Goal: Task Accomplishment & Management: Manage account settings

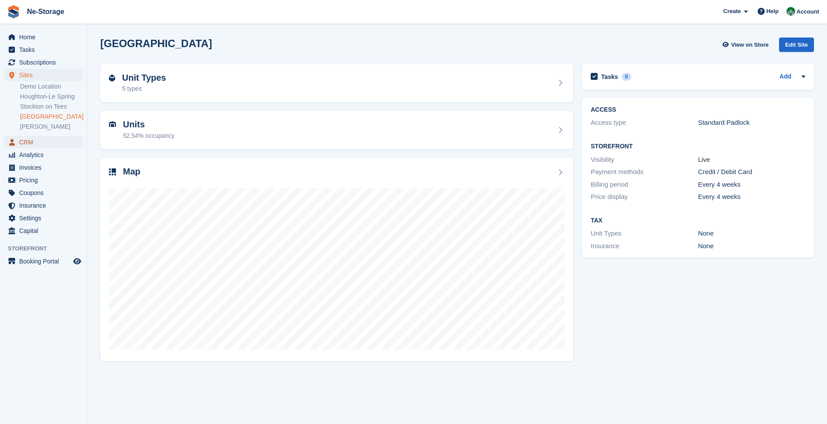
click at [37, 142] on span "CRM" at bounding box center [45, 142] width 52 height 12
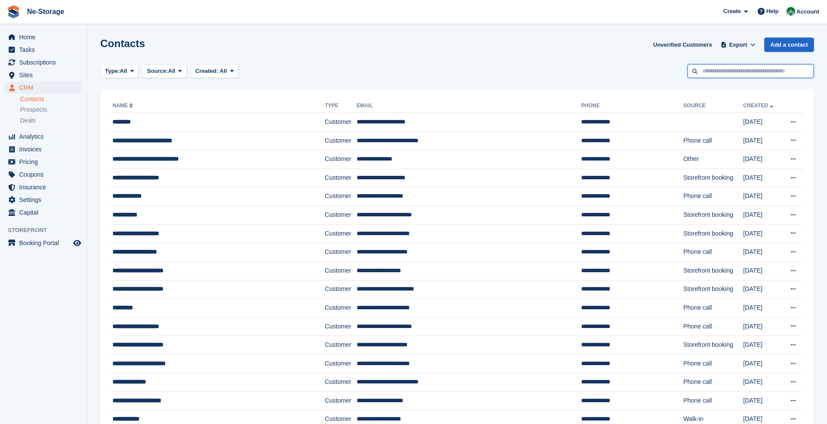
click at [754, 73] on input "text" at bounding box center [751, 71] width 126 height 14
type input "*******"
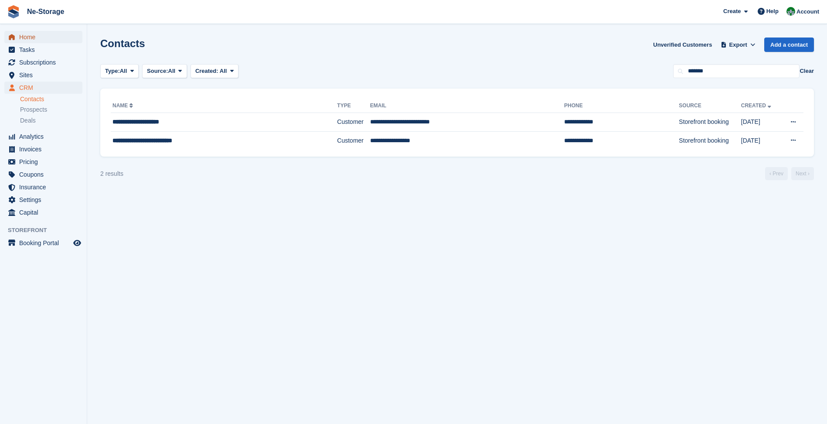
click at [27, 39] on span "Home" at bounding box center [45, 37] width 52 height 12
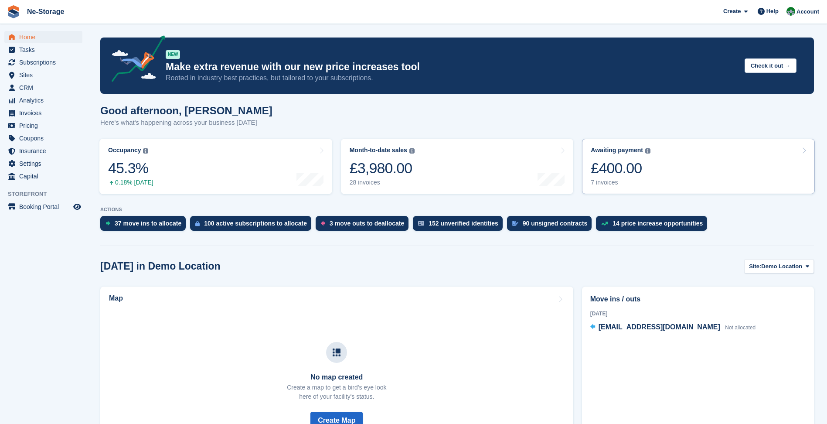
click at [622, 167] on div "£400.00" at bounding box center [621, 168] width 60 height 18
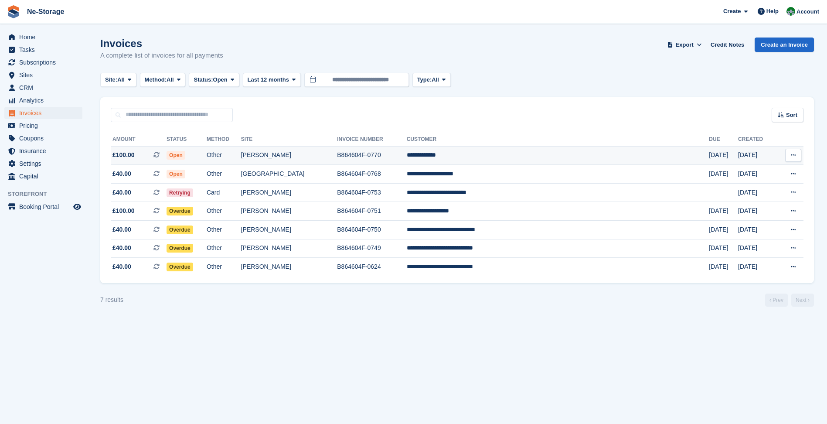
click at [158, 153] on span "£100.00 This is a recurring subscription invoice." at bounding box center [139, 154] width 56 height 9
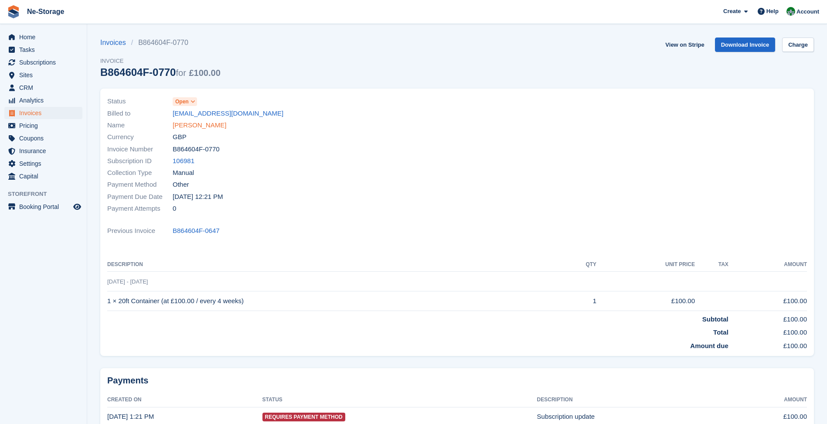
click at [193, 121] on link "[PERSON_NAME]" at bounding box center [200, 125] width 54 height 10
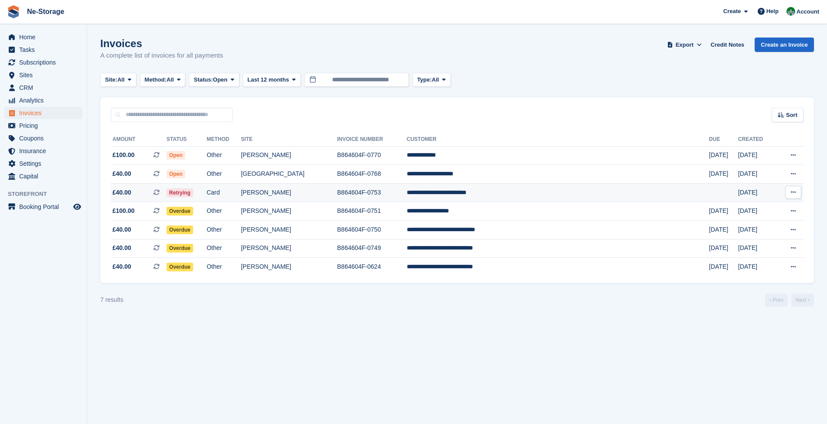
click at [554, 195] on td "**********" at bounding box center [558, 192] width 303 height 19
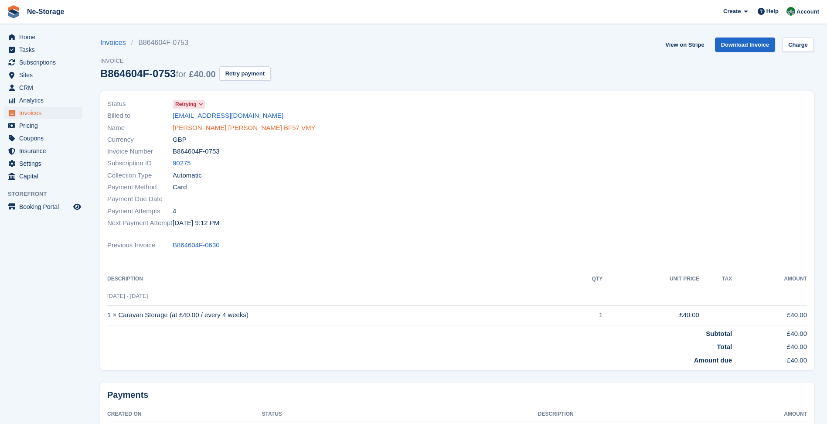
click at [245, 127] on link "[PERSON_NAME] [PERSON_NAME] BF57 VMY" at bounding box center [244, 128] width 143 height 10
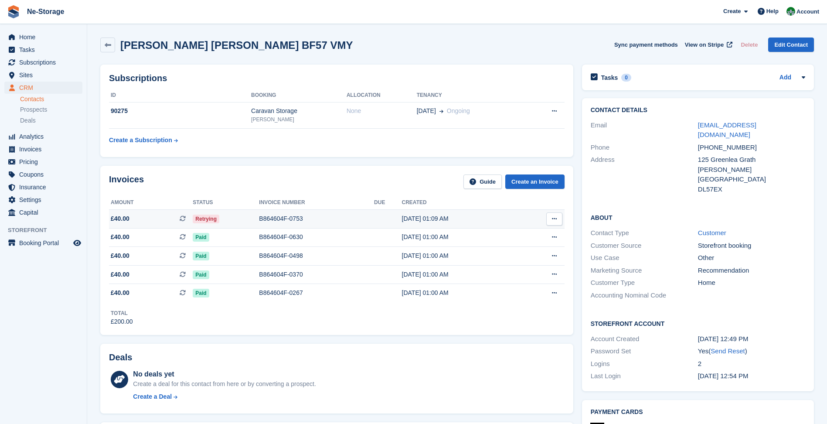
click at [462, 218] on div "[DATE] 01:09 AM" at bounding box center [460, 218] width 117 height 9
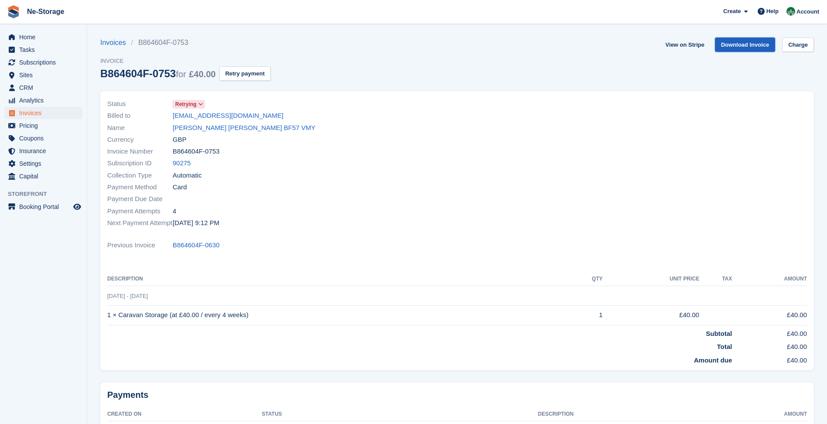
click at [758, 44] on link "Download Invoice" at bounding box center [745, 45] width 61 height 14
click at [241, 115] on link "carrclairelouise89@gmail.com" at bounding box center [228, 116] width 111 height 10
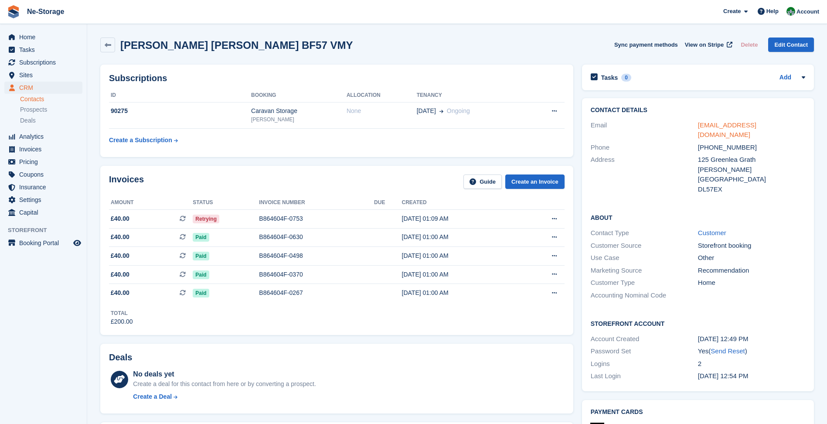
click at [720, 122] on link "carrclairelouise89@gmail.com" at bounding box center [727, 129] width 58 height 17
